Goal: Task Accomplishment & Management: Manage account settings

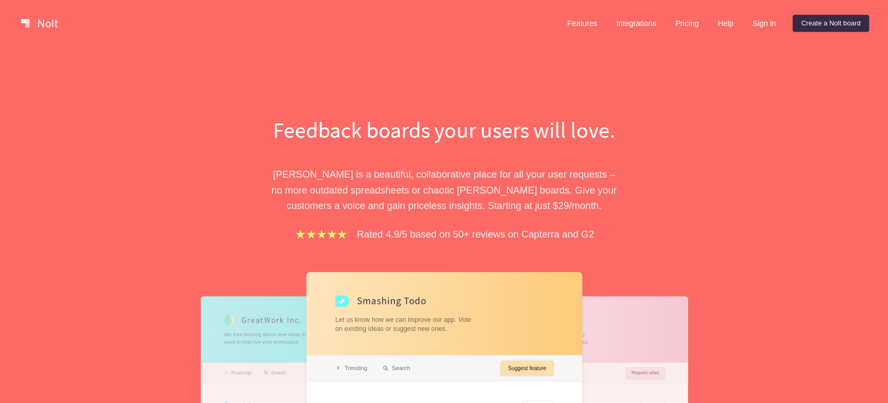
drag, startPoint x: 738, startPoint y: 64, endPoint x: 816, endPoint y: 39, distance: 81.8
click at [739, 64] on div "Feedback boards your users will love. [PERSON_NAME] is a beautiful, collaborati…" at bounding box center [444, 322] width 888 height 550
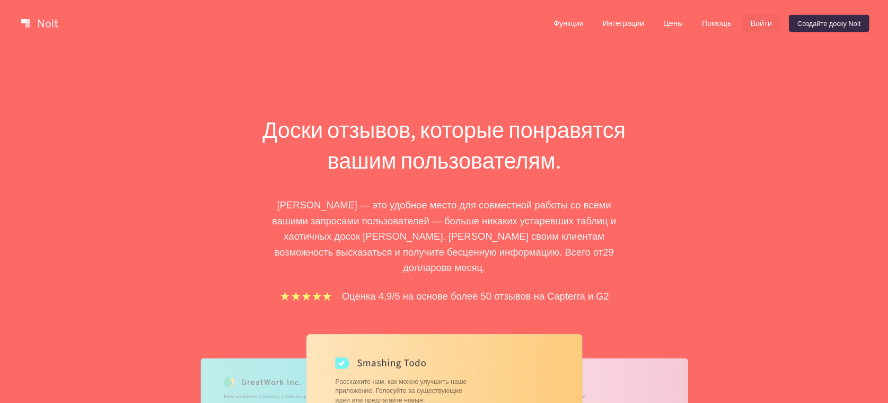
click at [756, 25] on font "Войти" at bounding box center [760, 24] width 21 height 8
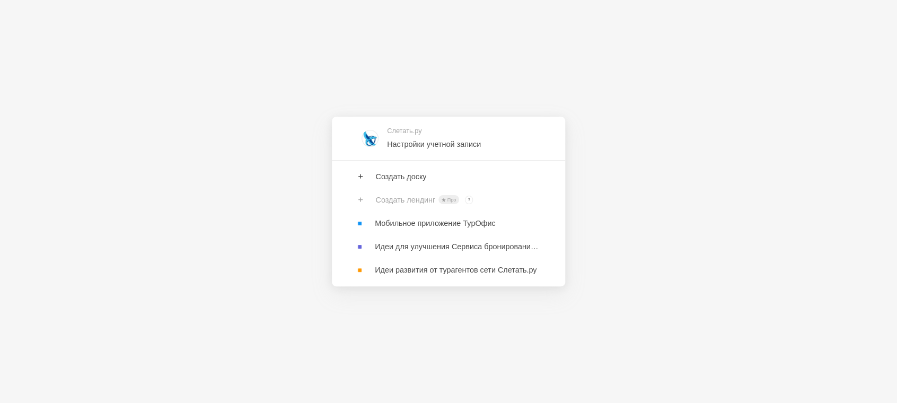
click at [744, 257] on div "Слетать.ру Настройки учетной записи Создать доску Создать лендинг Про ? Владель…" at bounding box center [448, 201] width 897 height 403
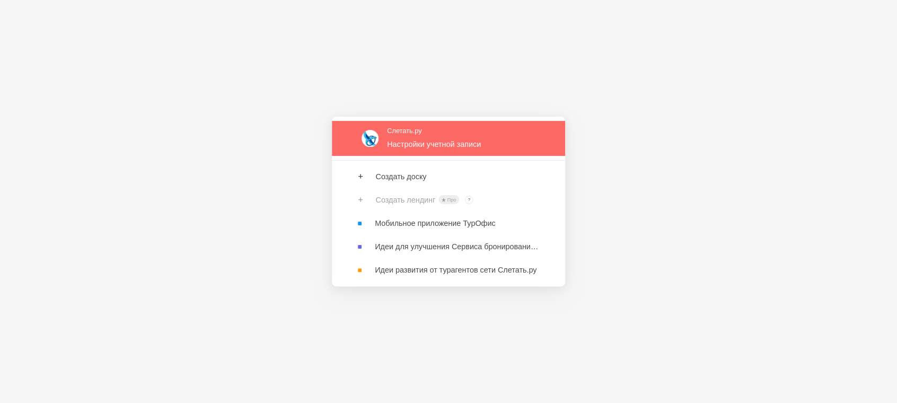
click at [390, 131] on link at bounding box center [448, 138] width 233 height 34
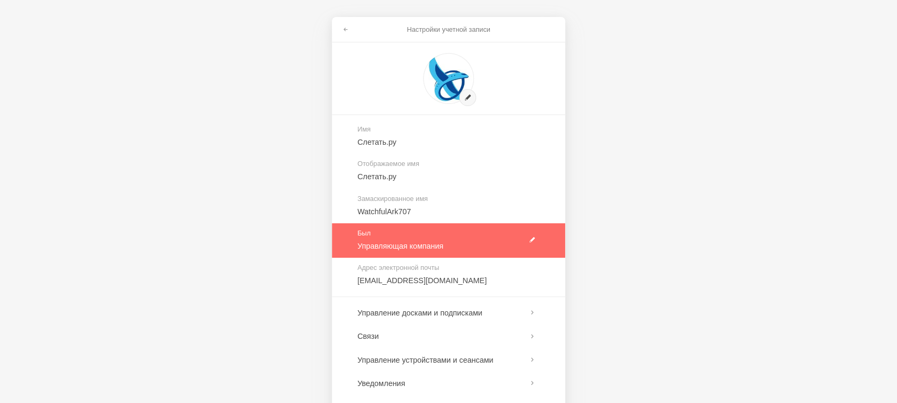
scroll to position [59, 0]
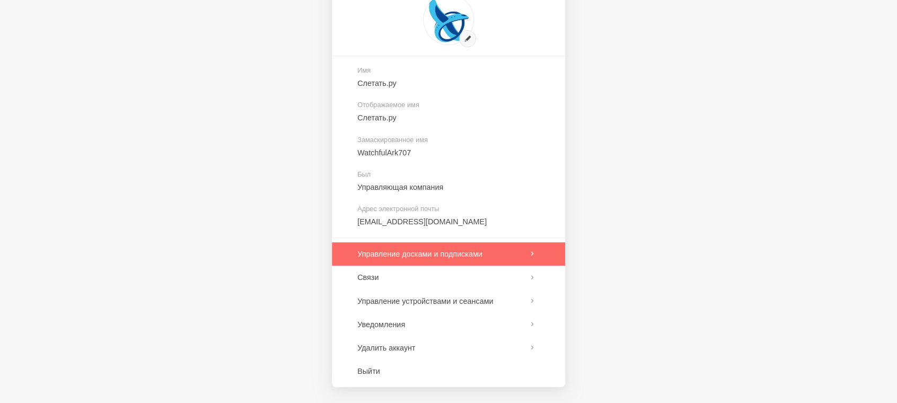
click at [500, 255] on link at bounding box center [448, 253] width 233 height 23
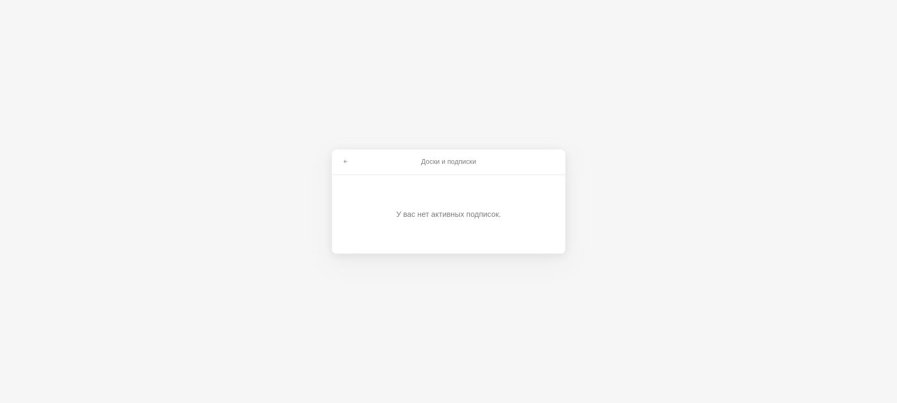
click at [429, 194] on div "У вас нет активных подписок." at bounding box center [448, 214] width 172 height 78
drag, startPoint x: 419, startPoint y: 202, endPoint x: 356, endPoint y: 164, distance: 73.7
click at [417, 199] on div "У вас нет активных подписок." at bounding box center [448, 214] width 172 height 78
click at [349, 162] on link at bounding box center [345, 161] width 19 height 17
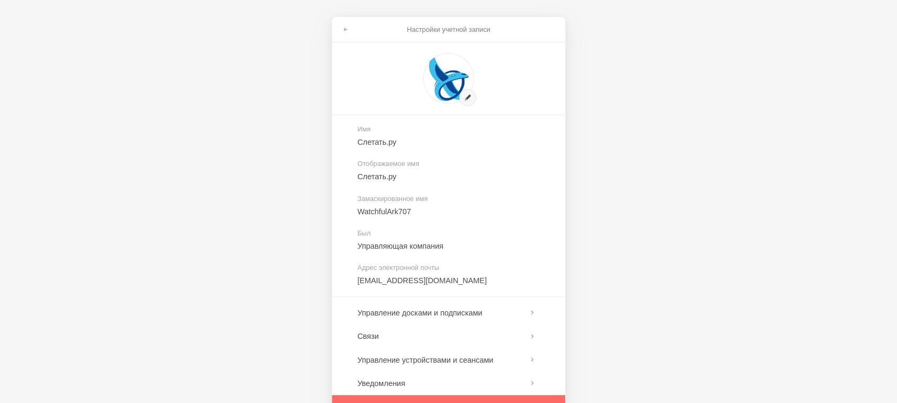
scroll to position [59, 0]
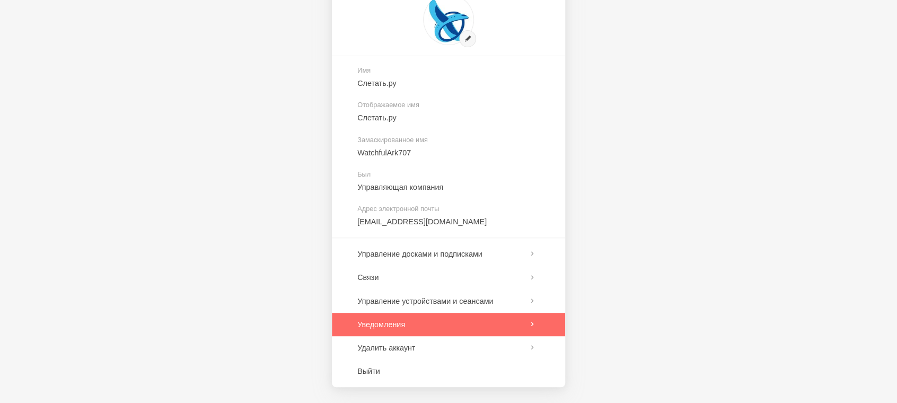
click at [502, 326] on link at bounding box center [448, 324] width 233 height 23
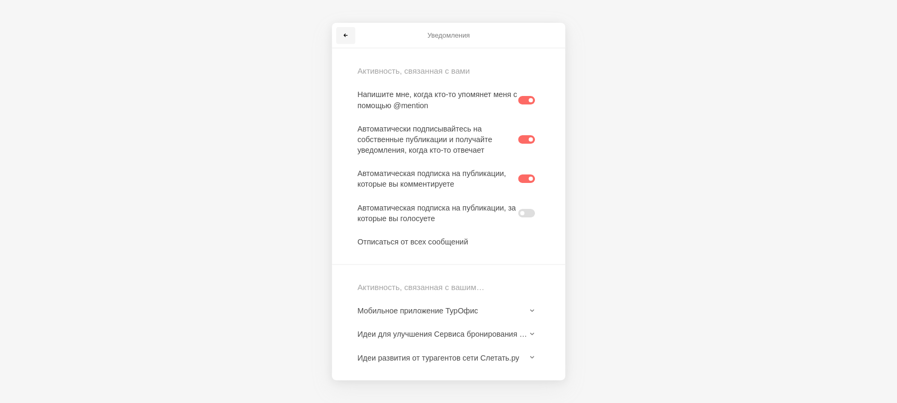
click at [348, 36] on span at bounding box center [345, 35] width 6 height 6
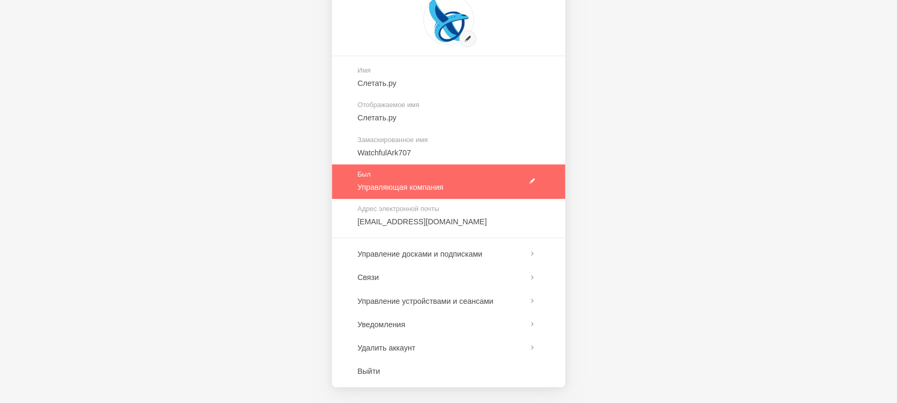
scroll to position [59, 0]
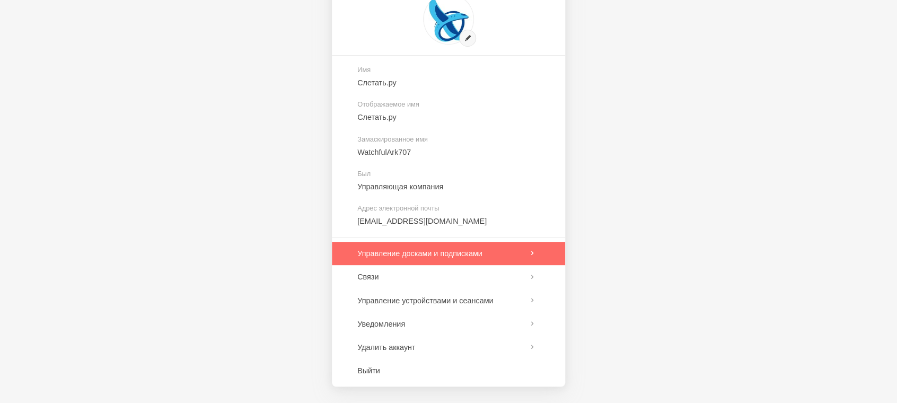
click at [539, 249] on link at bounding box center [448, 253] width 233 height 23
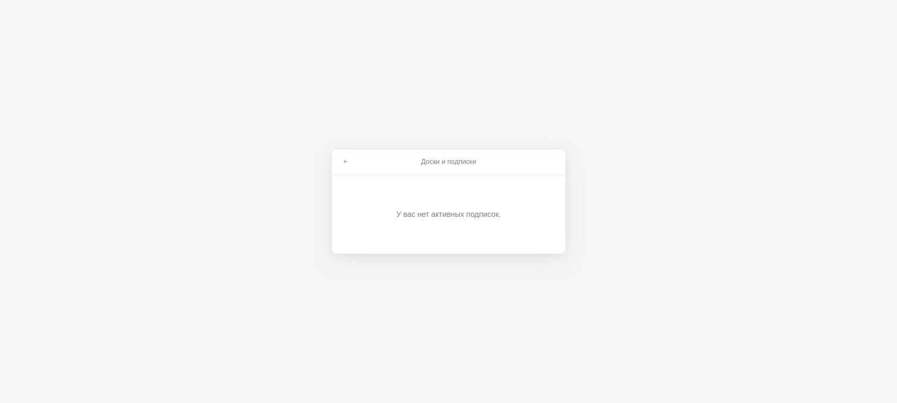
click at [477, 213] on font "У вас нет активных подписок." at bounding box center [448, 214] width 104 height 8
click at [344, 155] on link at bounding box center [345, 161] width 19 height 17
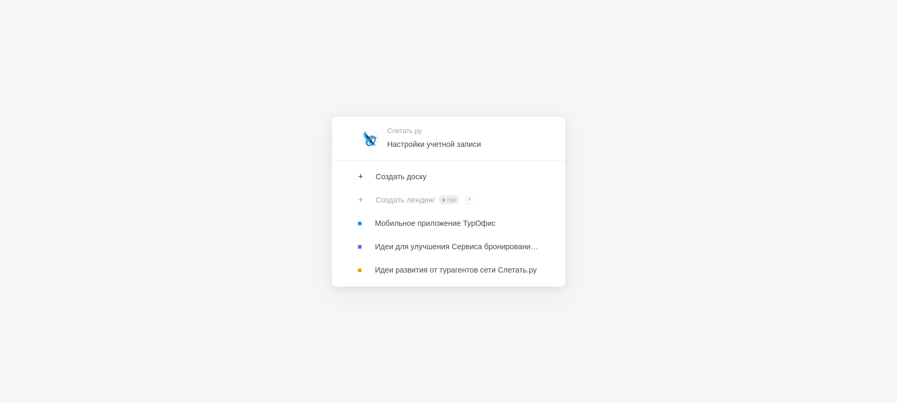
click at [401, 194] on div "Создать лендинг Про ? Владельцы досок с планами Pro и Enterprise могут создават…" at bounding box center [448, 199] width 233 height 23
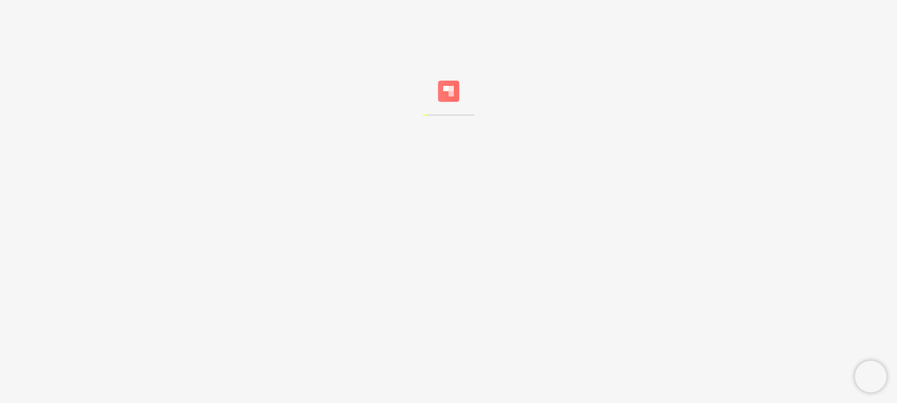
click at [382, 221] on div at bounding box center [448, 201] width 897 height 403
click at [700, 233] on div at bounding box center [448, 201] width 897 height 403
click at [784, 118] on div at bounding box center [448, 201] width 897 height 403
